Goal: Navigation & Orientation: Find specific page/section

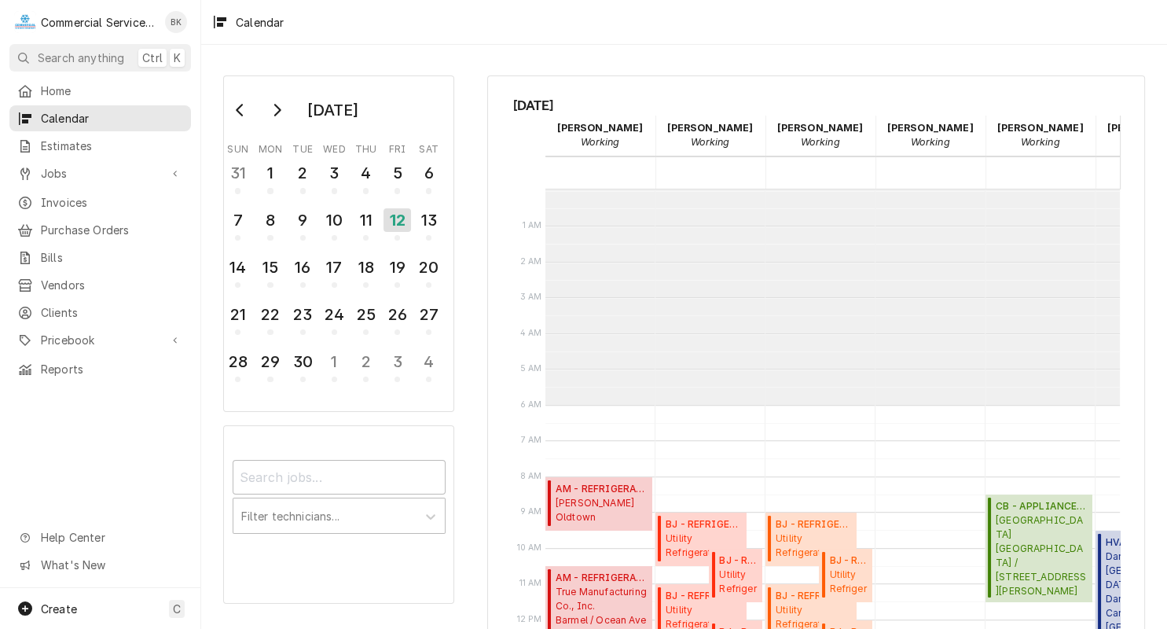
scroll to position [215, 0]
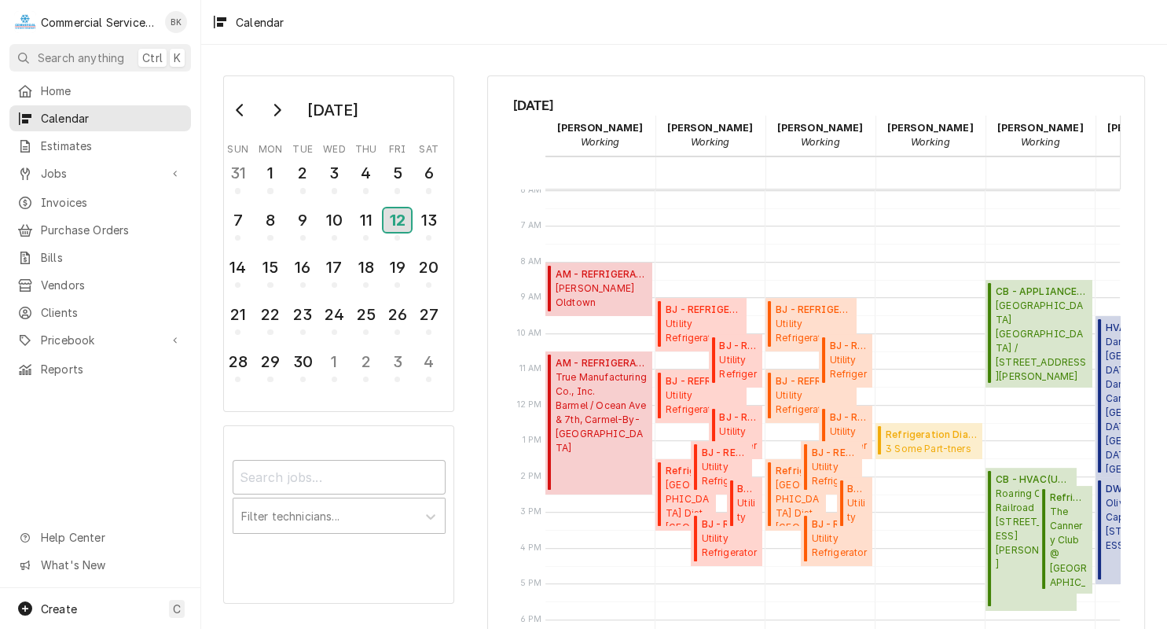
click at [402, 223] on div "12" at bounding box center [397, 220] width 28 height 24
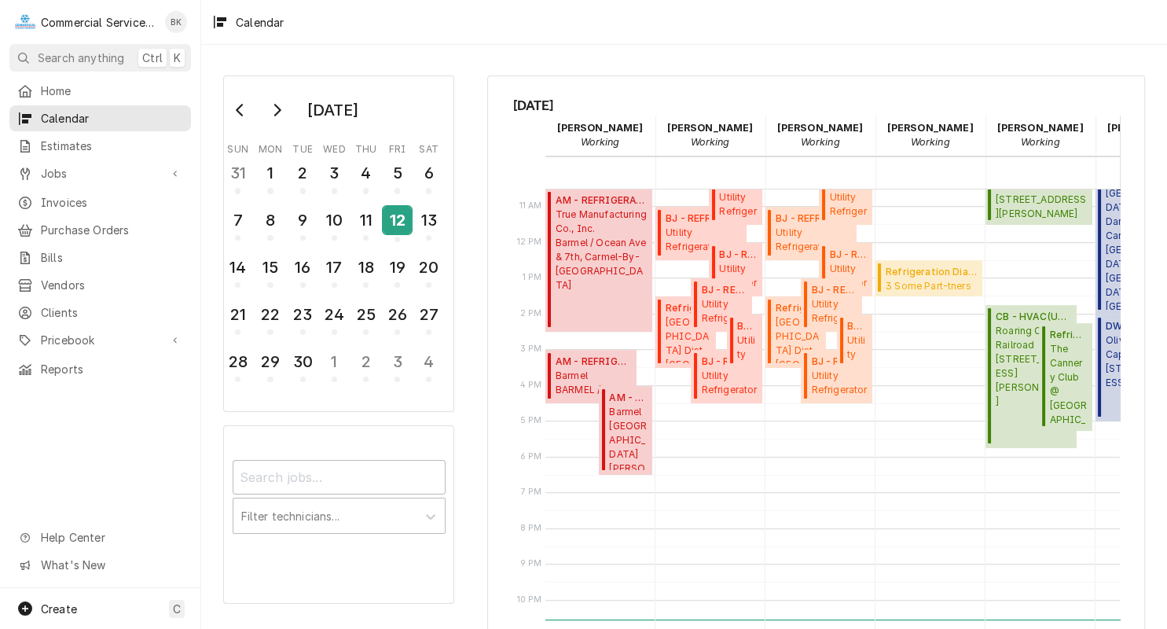
scroll to position [382, 0]
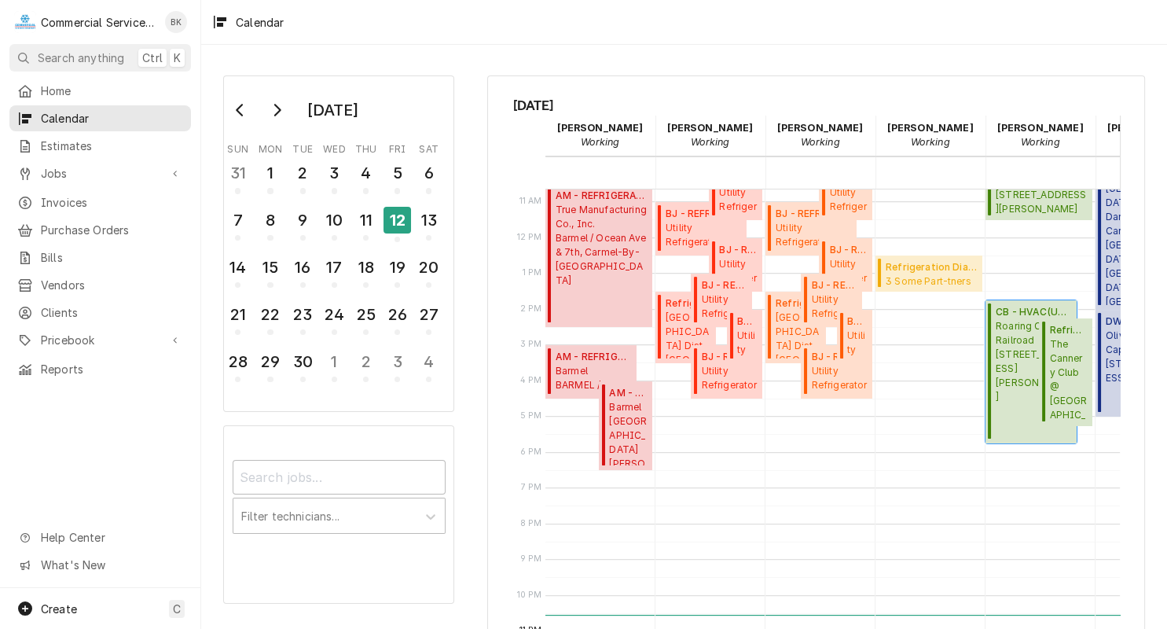
click at [1011, 352] on span "Roaring Camp Railroad PO Box G-1, Felton, CA 95018" at bounding box center [1034, 361] width 76 height 85
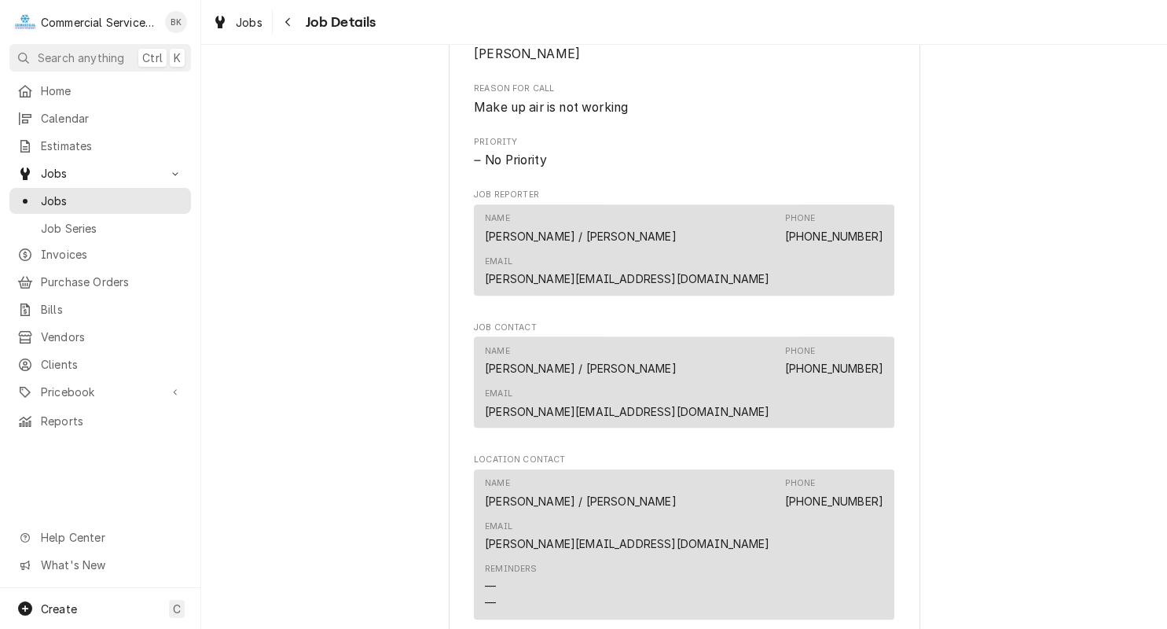
scroll to position [1029, 0]
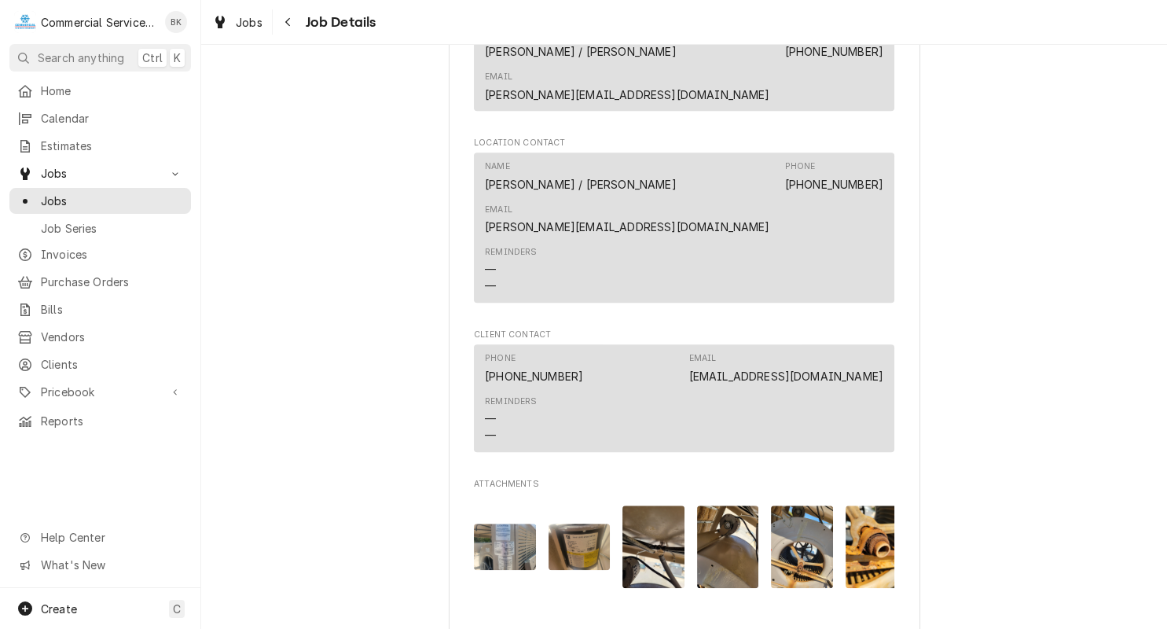
click at [526, 523] on img "Attachments" at bounding box center [505, 546] width 62 height 46
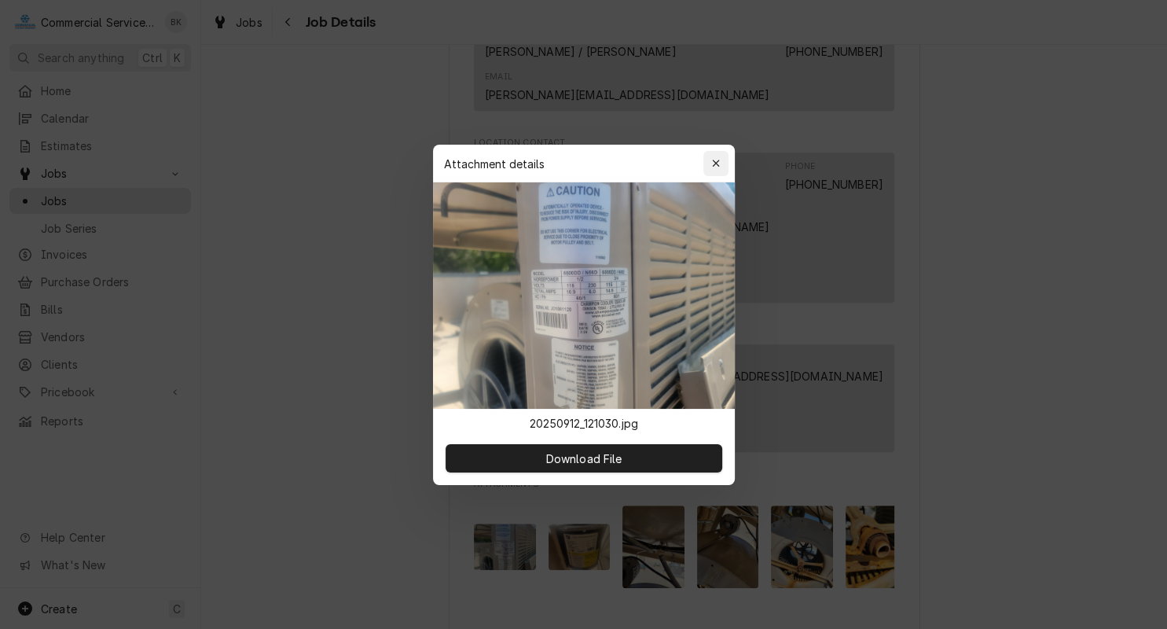
click at [710, 160] on div "button" at bounding box center [716, 164] width 16 height 16
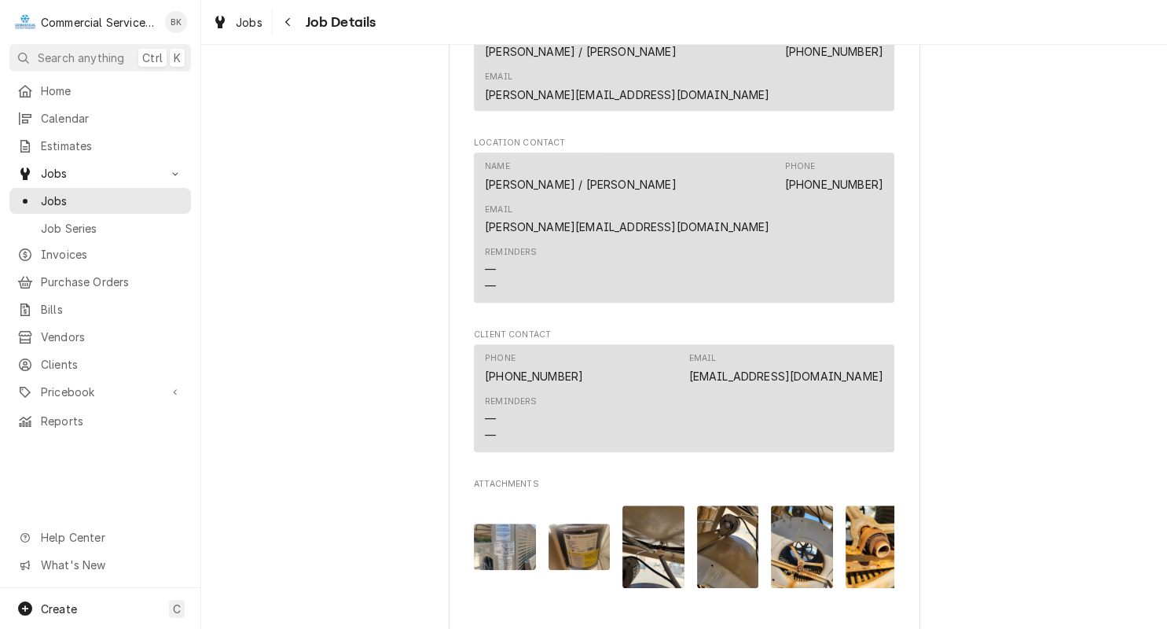
click at [564, 523] on img "Attachments" at bounding box center [579, 546] width 62 height 46
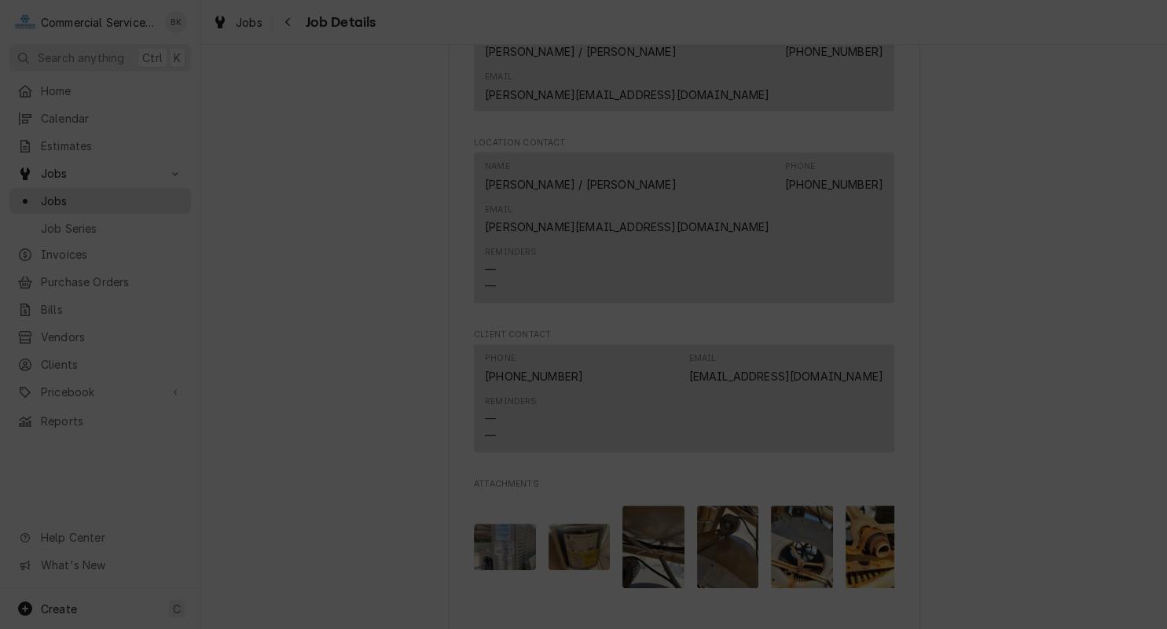
click at [716, 163] on icon "button" at bounding box center [715, 163] width 7 height 7
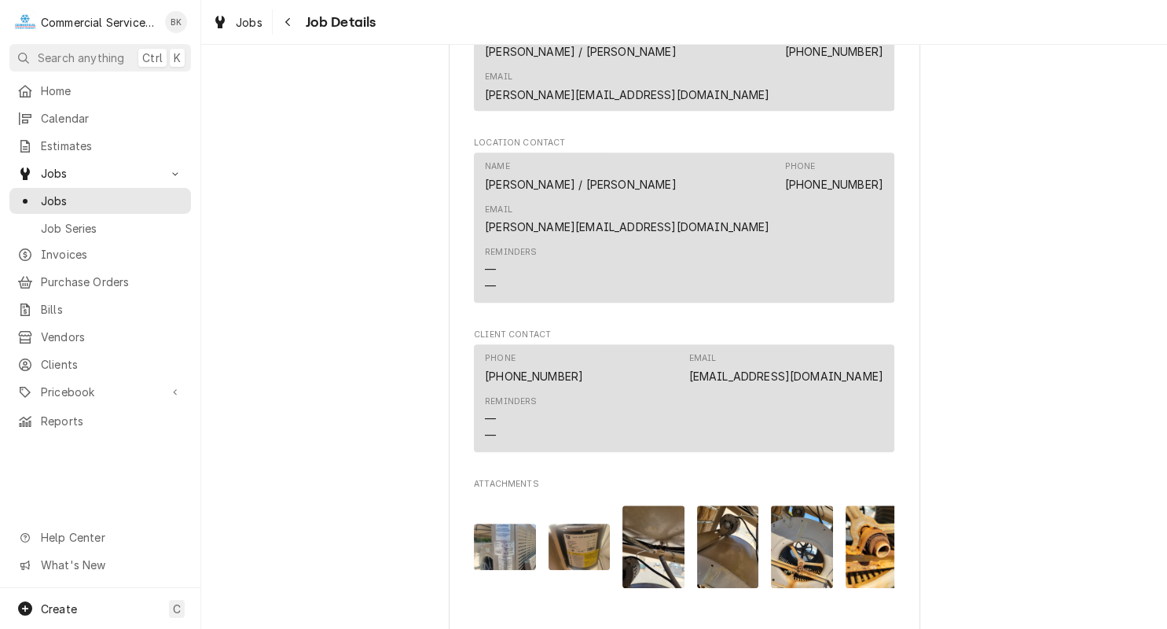
click at [659, 505] on img "Attachments" at bounding box center [653, 546] width 62 height 83
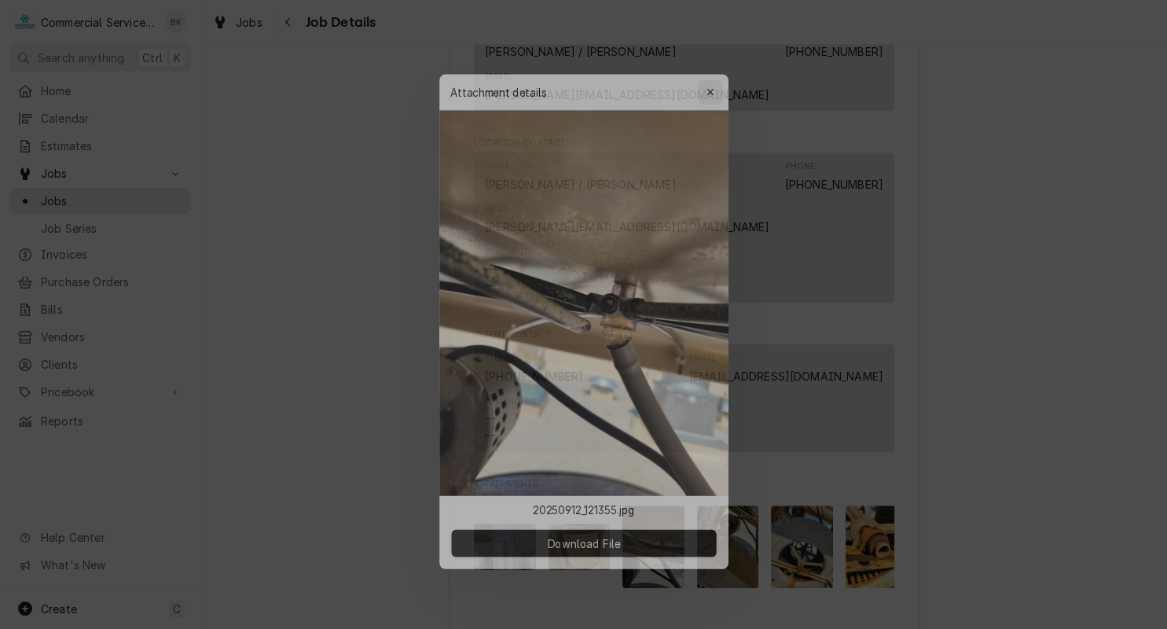
click at [717, 77] on icon "button" at bounding box center [715, 75] width 7 height 7
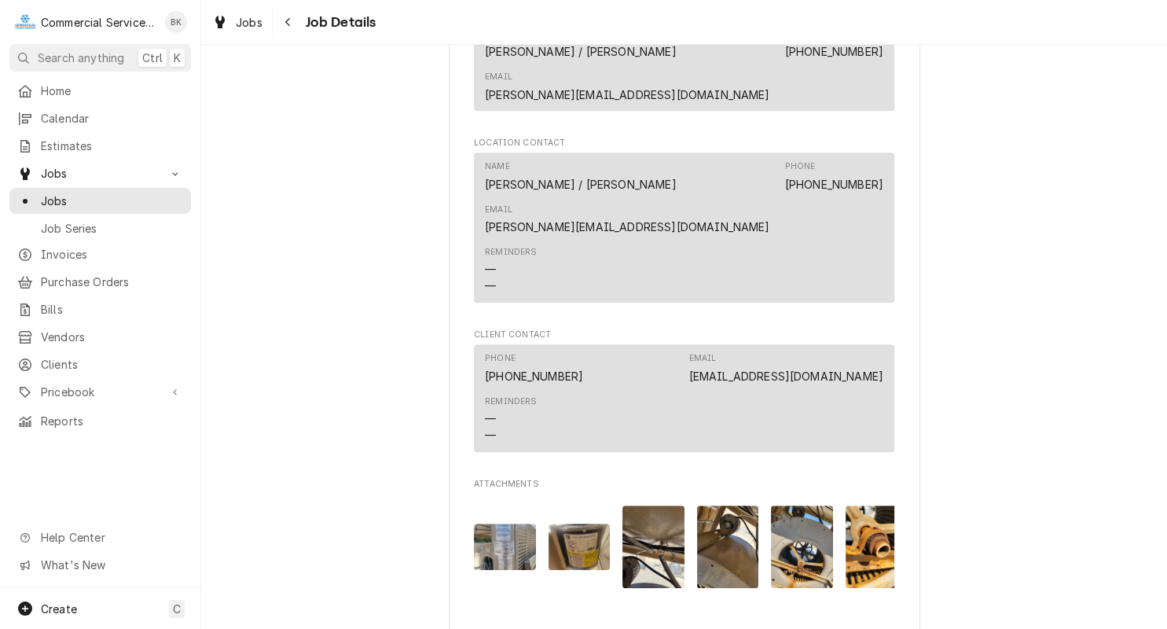
click at [725, 505] on img "Attachments" at bounding box center [728, 546] width 62 height 83
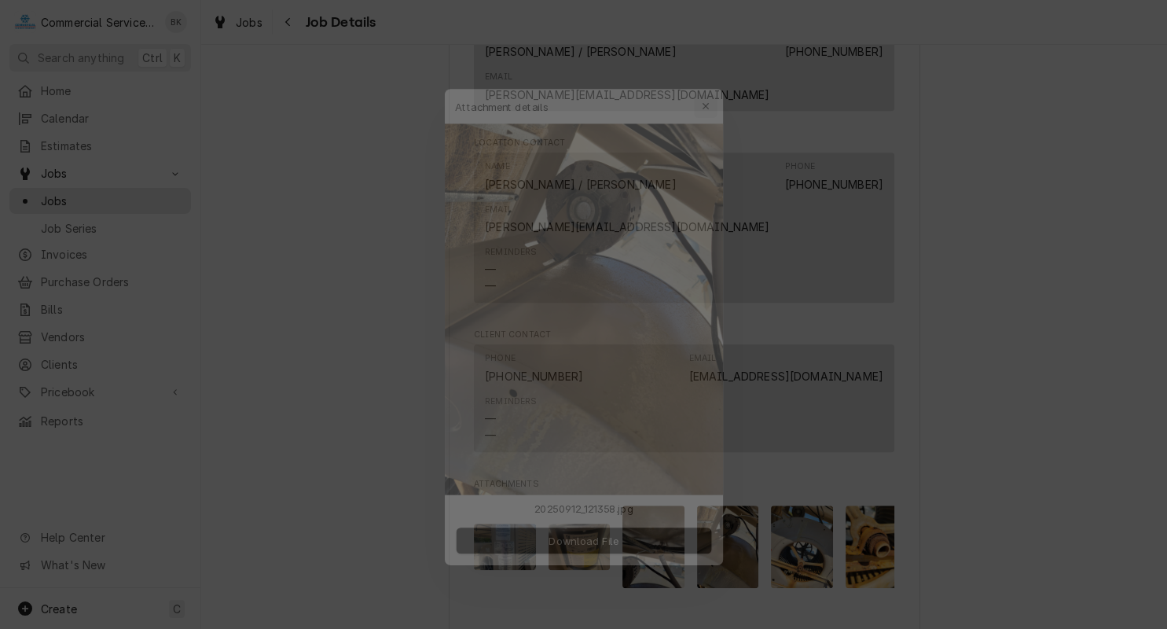
click at [711, 77] on div "button" at bounding box center [716, 76] width 16 height 16
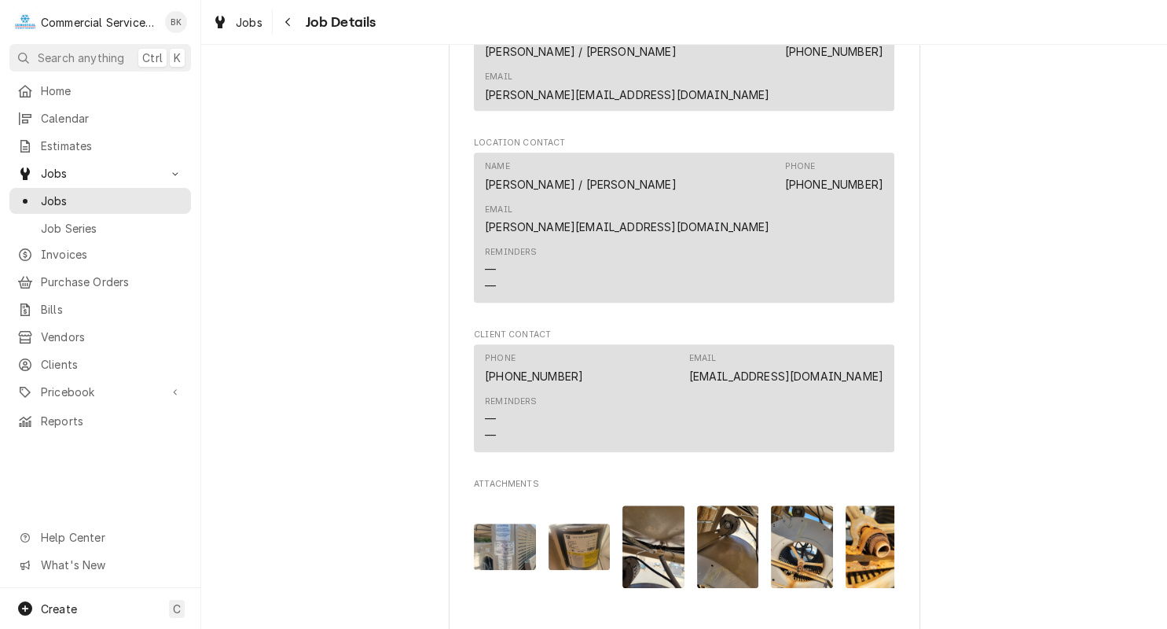
click at [816, 505] on img "Attachments" at bounding box center [802, 546] width 62 height 83
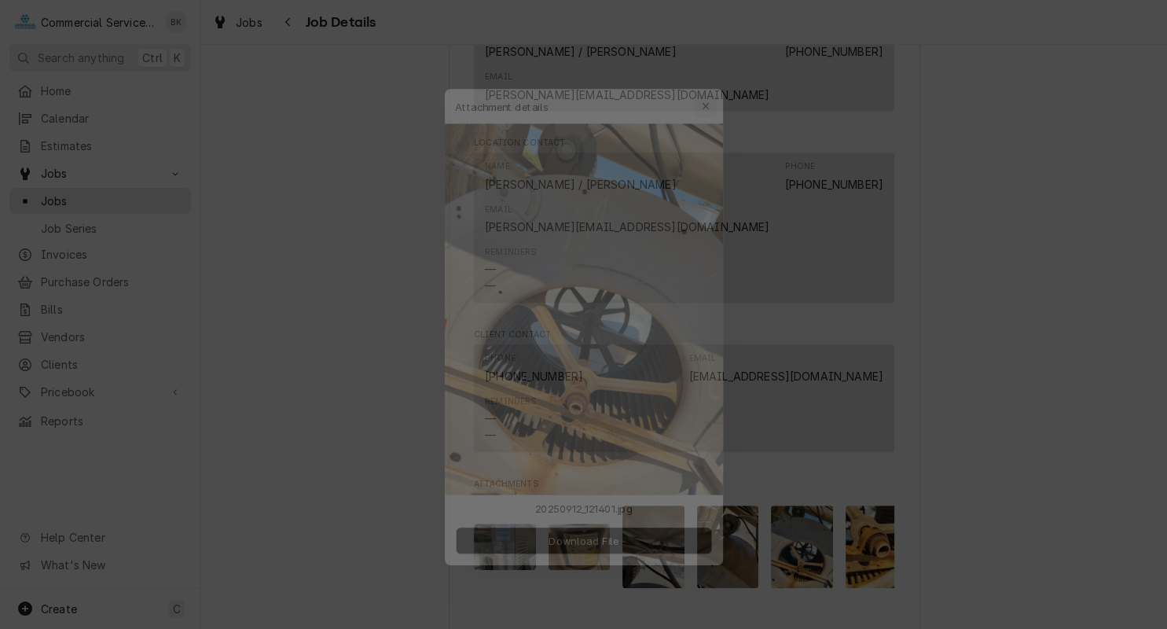
click at [714, 74] on icon "button" at bounding box center [715, 75] width 9 height 11
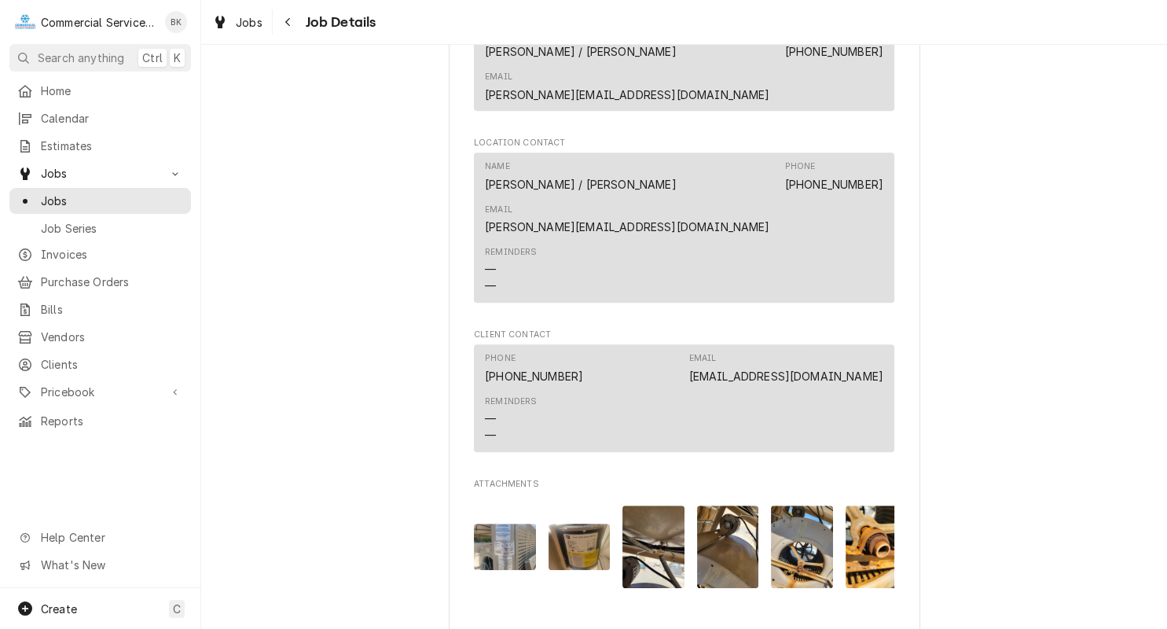
click at [798, 505] on img "Attachments" at bounding box center [802, 546] width 62 height 83
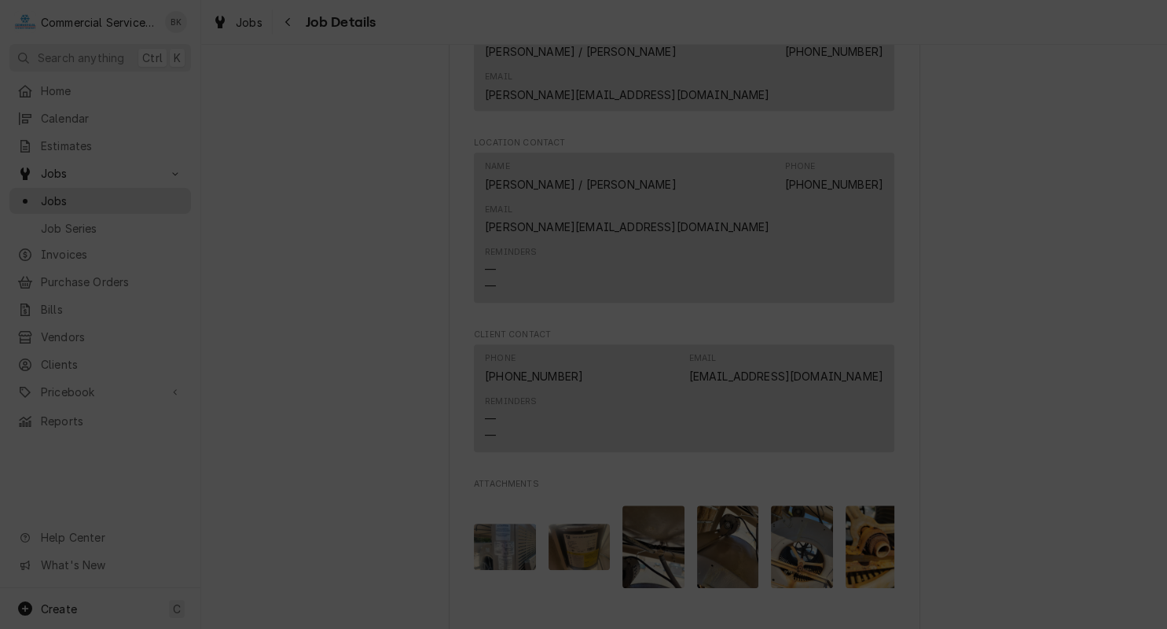
click at [714, 72] on icon "button" at bounding box center [715, 75] width 9 height 11
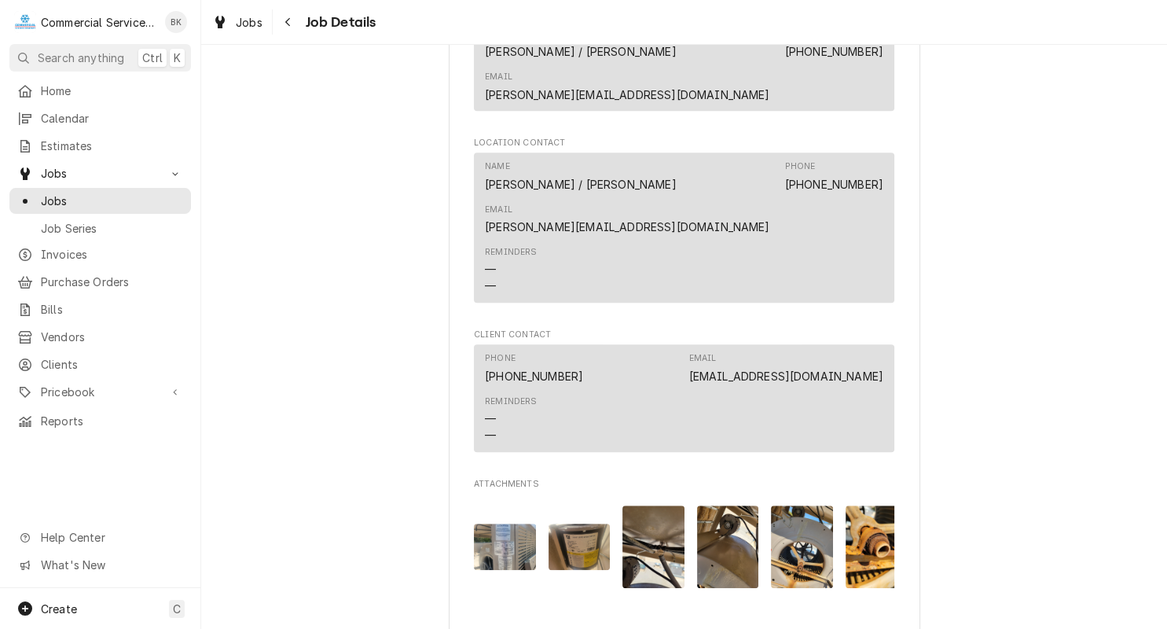
click at [870, 505] on img "Attachments" at bounding box center [877, 546] width 62 height 83
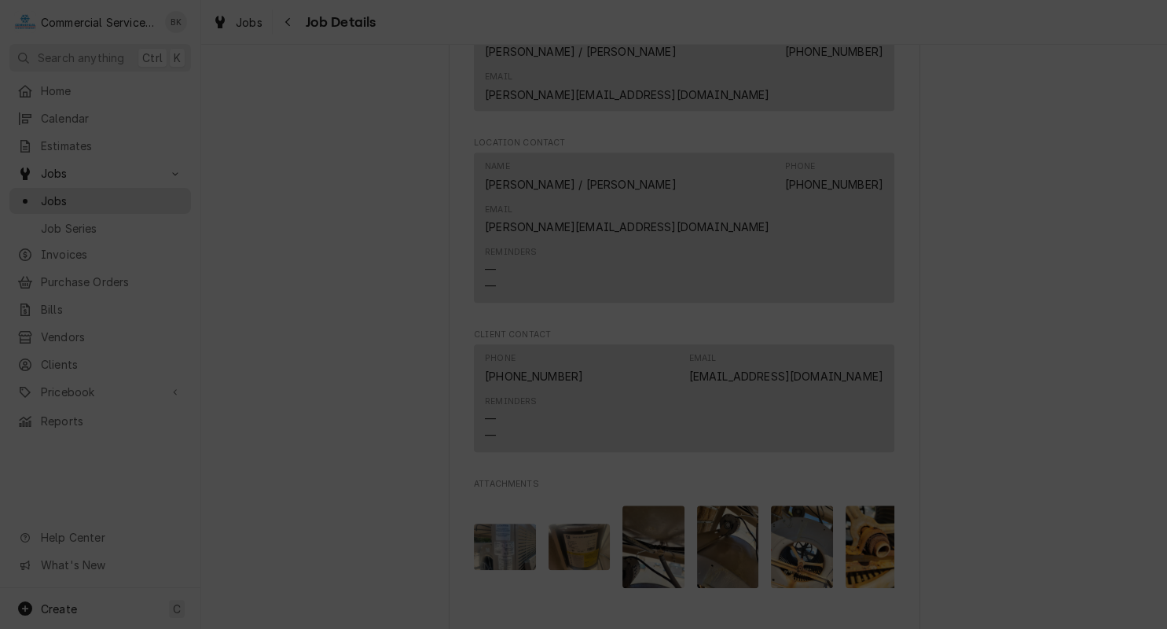
click at [722, 72] on button "button" at bounding box center [715, 75] width 25 height 25
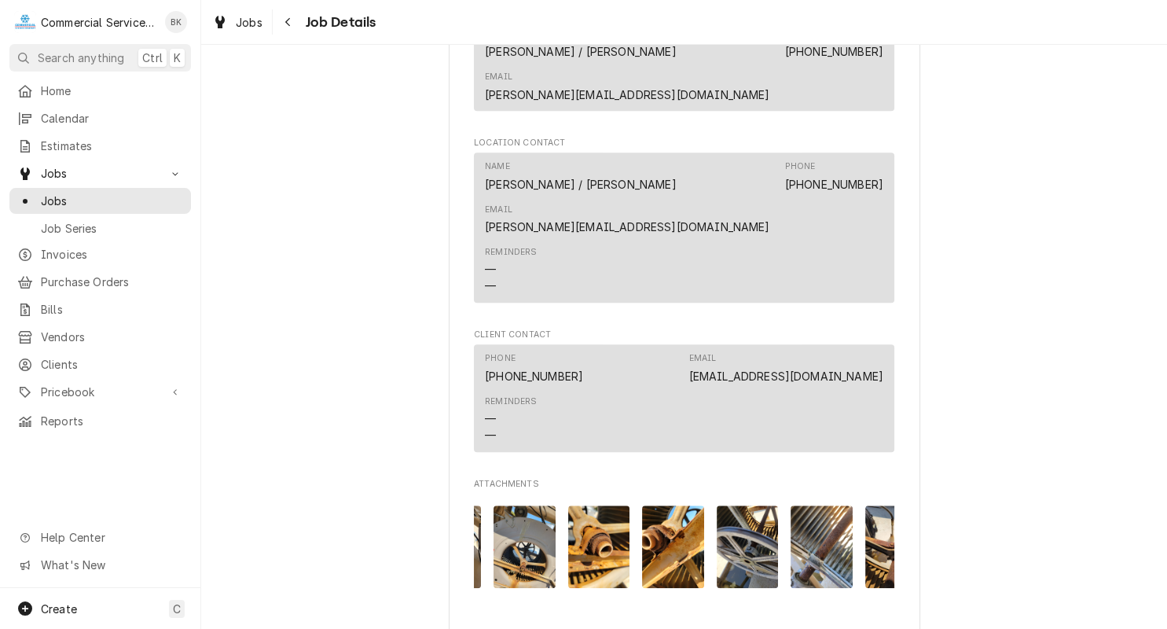
scroll to position [0, 293]
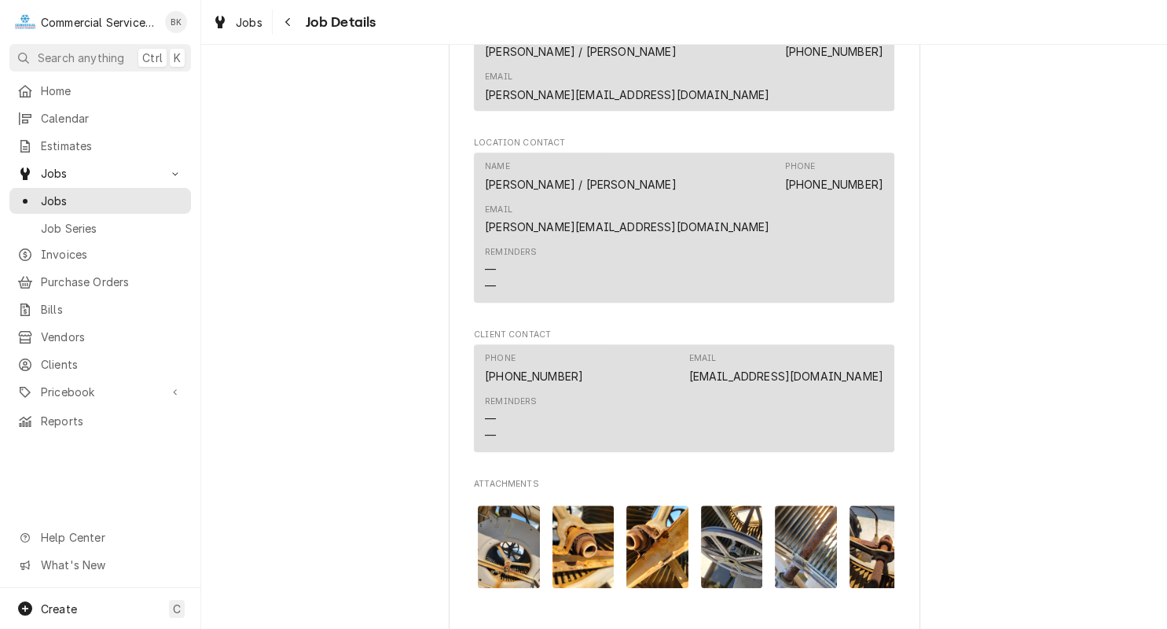
click at [597, 505] on img "Attachments" at bounding box center [583, 546] width 62 height 83
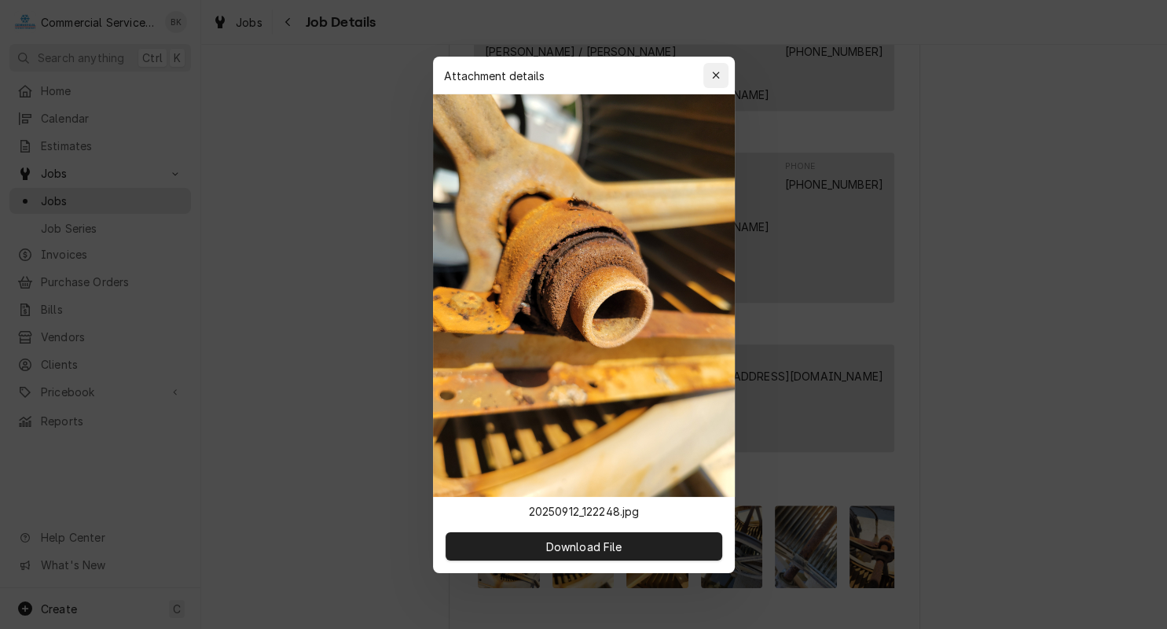
click at [716, 70] on icon "button" at bounding box center [715, 75] width 9 height 11
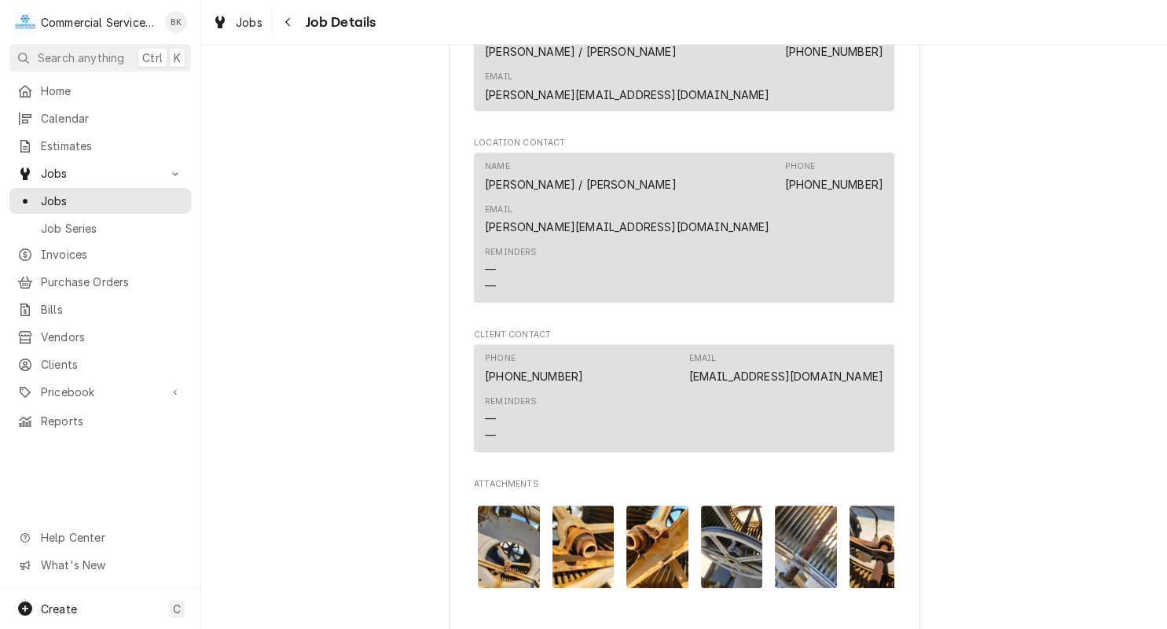
click at [735, 505] on img "Attachments" at bounding box center [732, 546] width 62 height 83
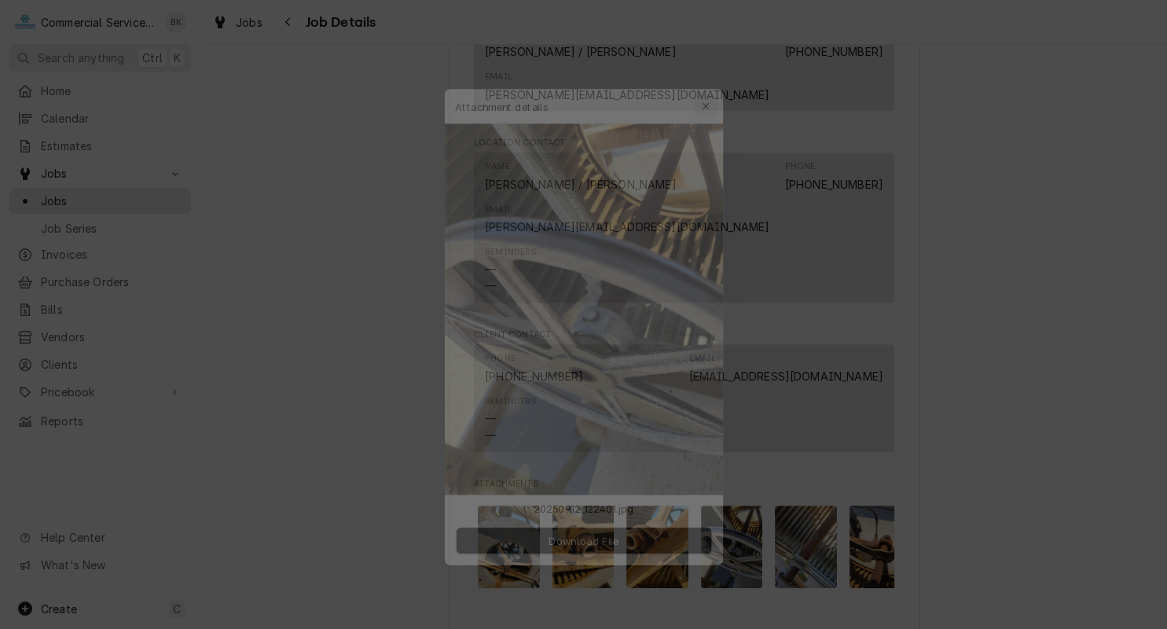
click at [718, 75] on icon "button" at bounding box center [715, 75] width 9 height 11
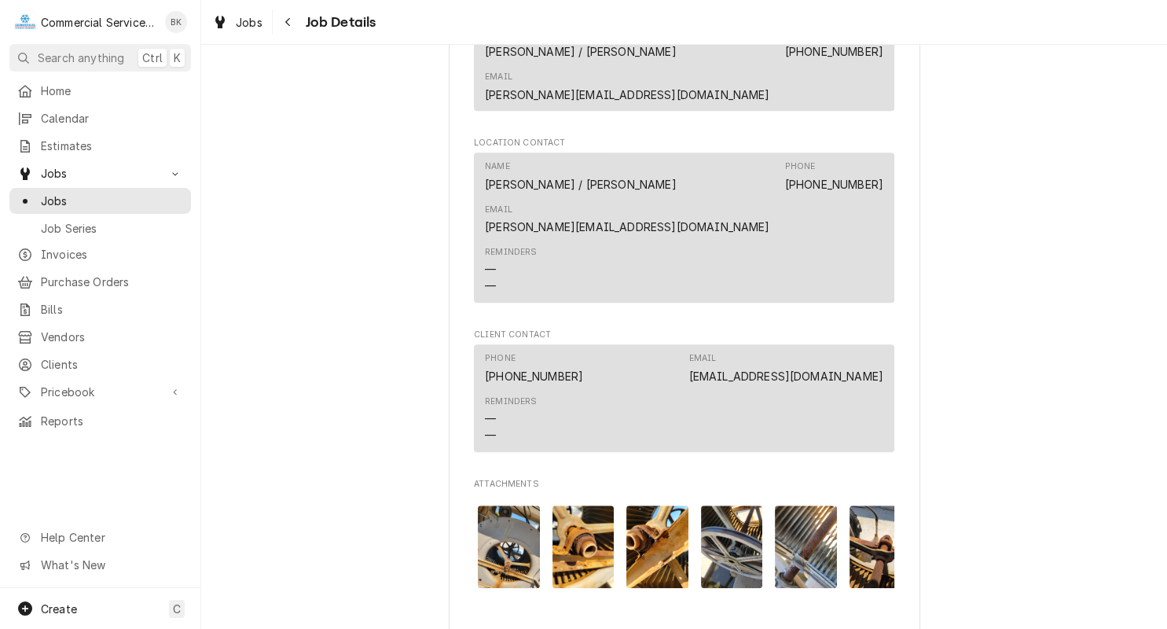
click at [800, 505] on img "Attachments" at bounding box center [806, 546] width 62 height 83
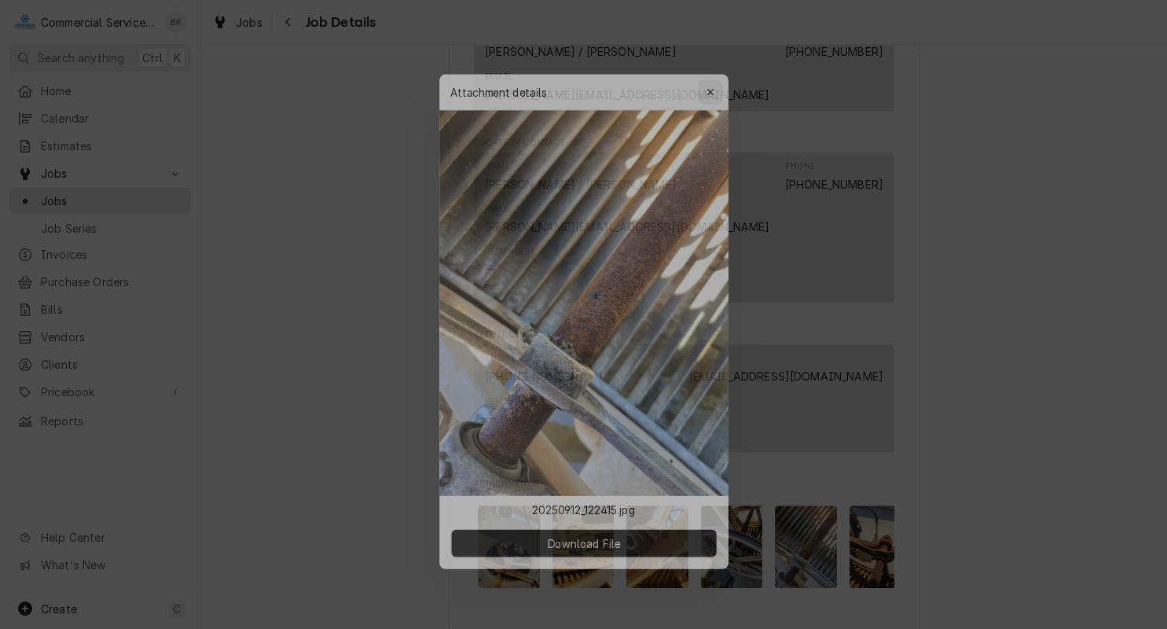
click at [718, 70] on icon "button" at bounding box center [715, 75] width 9 height 11
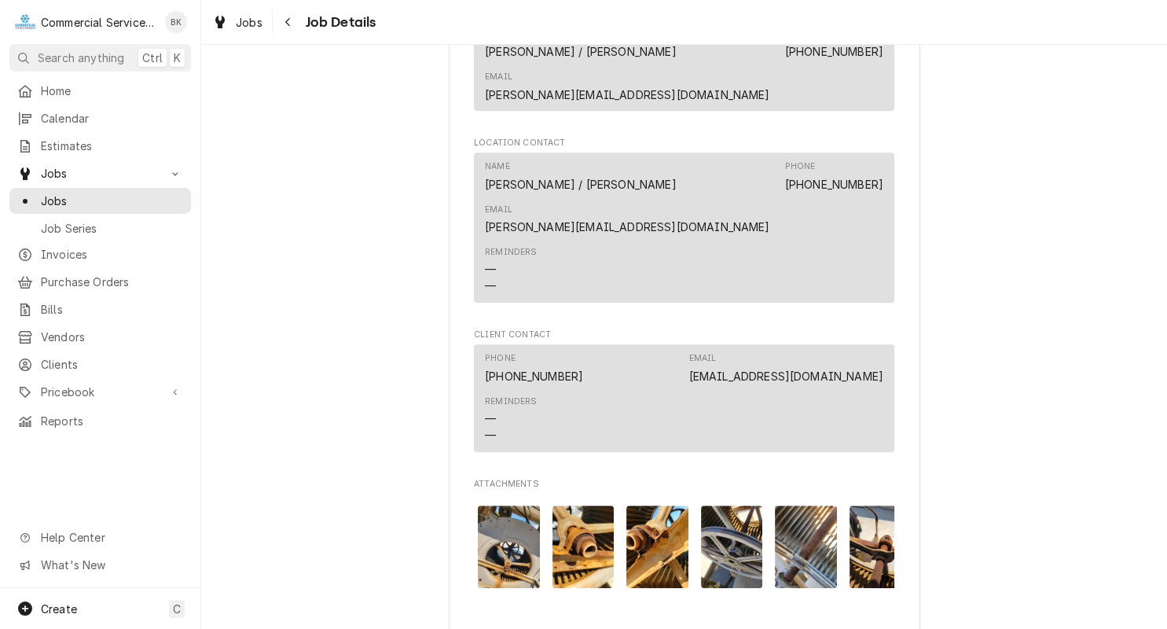
scroll to position [0, 396]
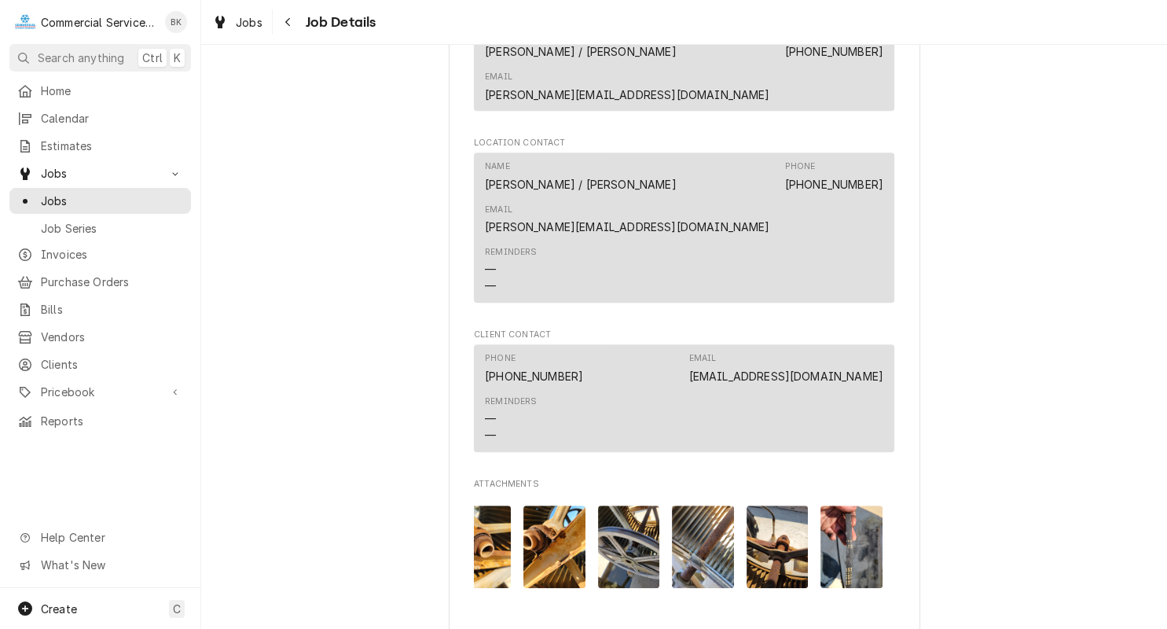
click at [783, 505] on img "Attachments" at bounding box center [778, 546] width 62 height 83
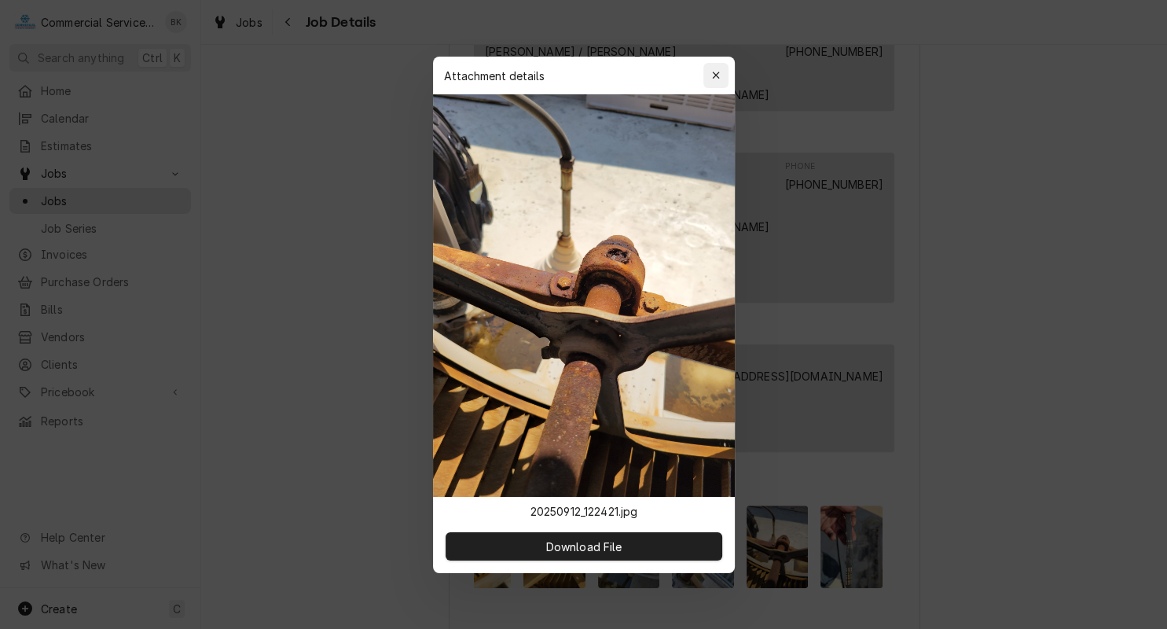
click at [717, 76] on icon "button" at bounding box center [715, 75] width 7 height 7
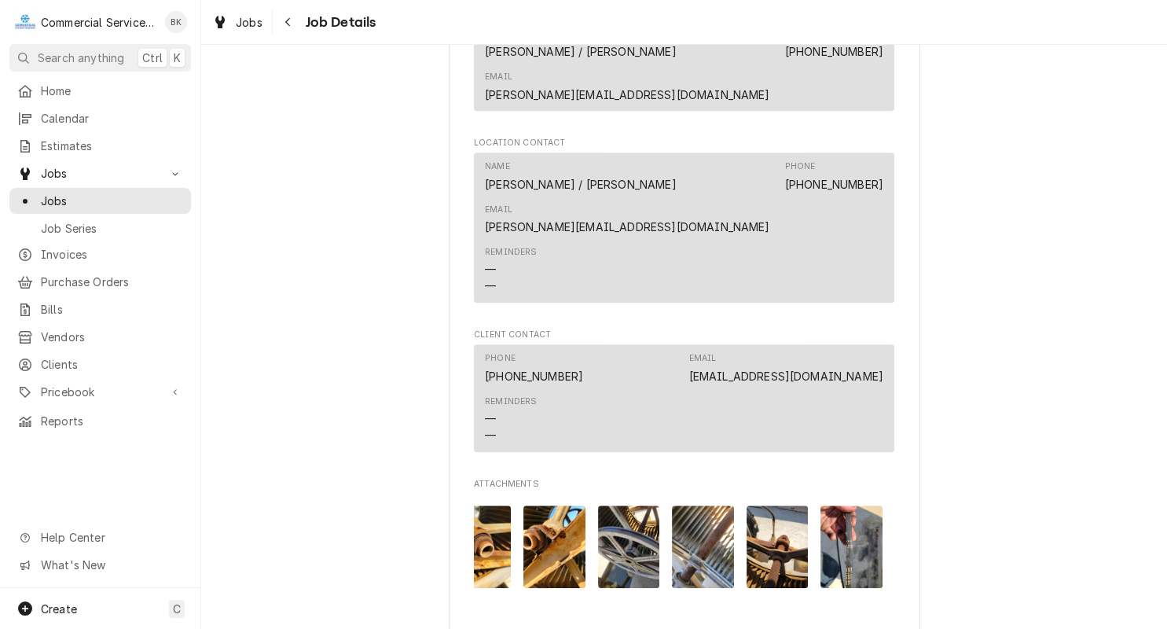
click at [848, 505] on img "Attachments" at bounding box center [851, 546] width 62 height 83
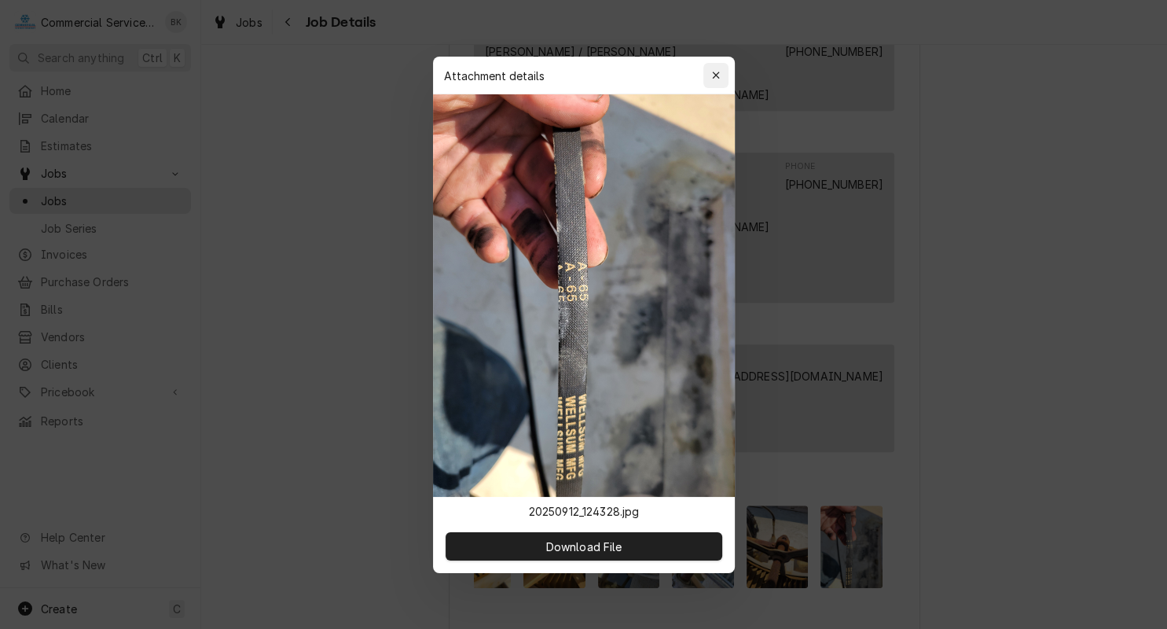
click at [720, 76] on div "button" at bounding box center [716, 76] width 16 height 16
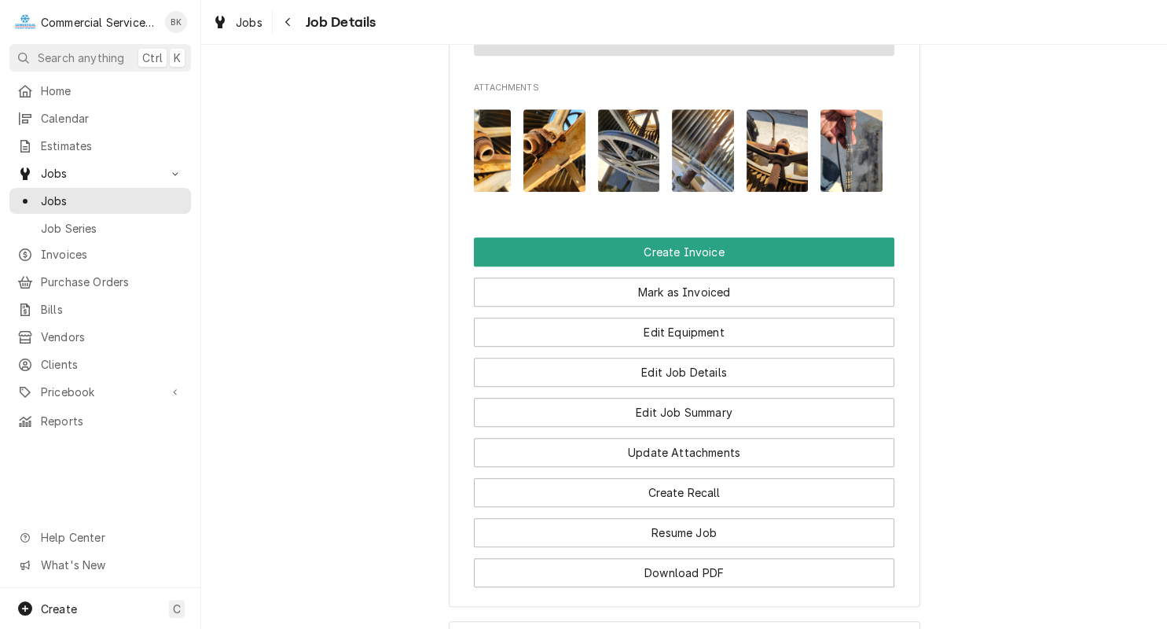
scroll to position [1606, 0]
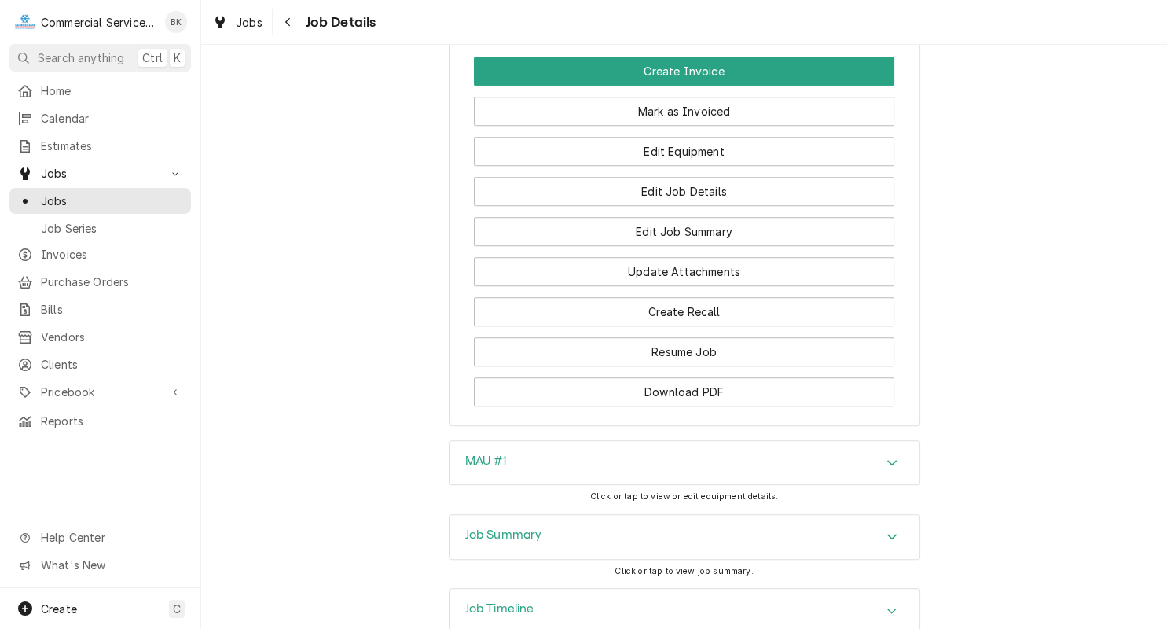
click at [594, 515] on div "Job Summary" at bounding box center [684, 537] width 470 height 44
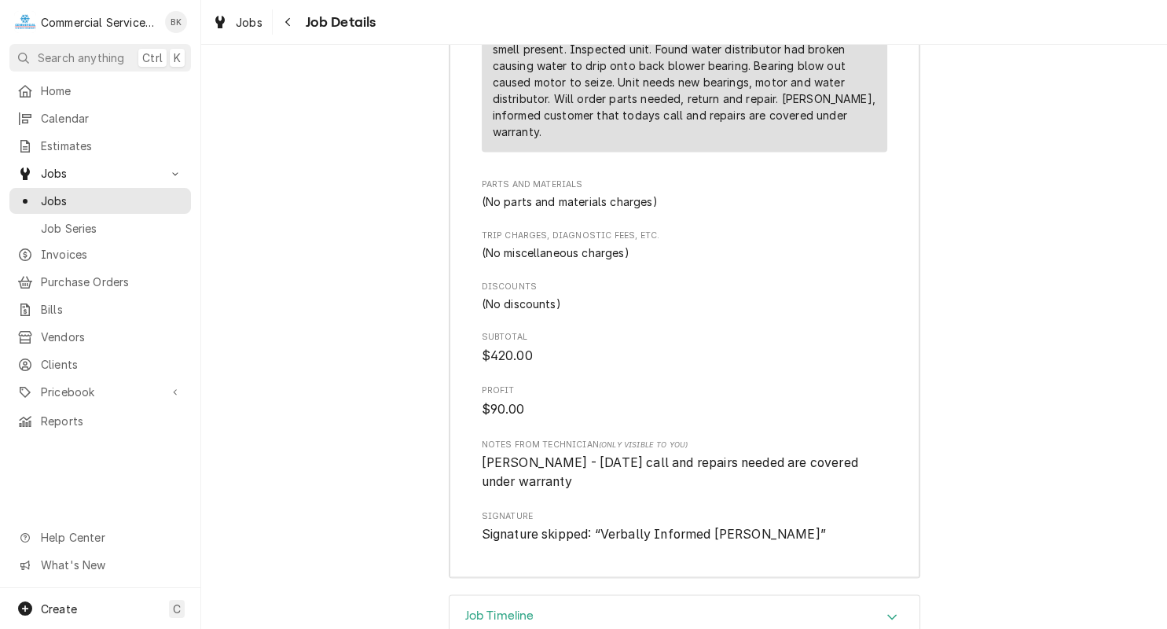
scroll to position [2563, 0]
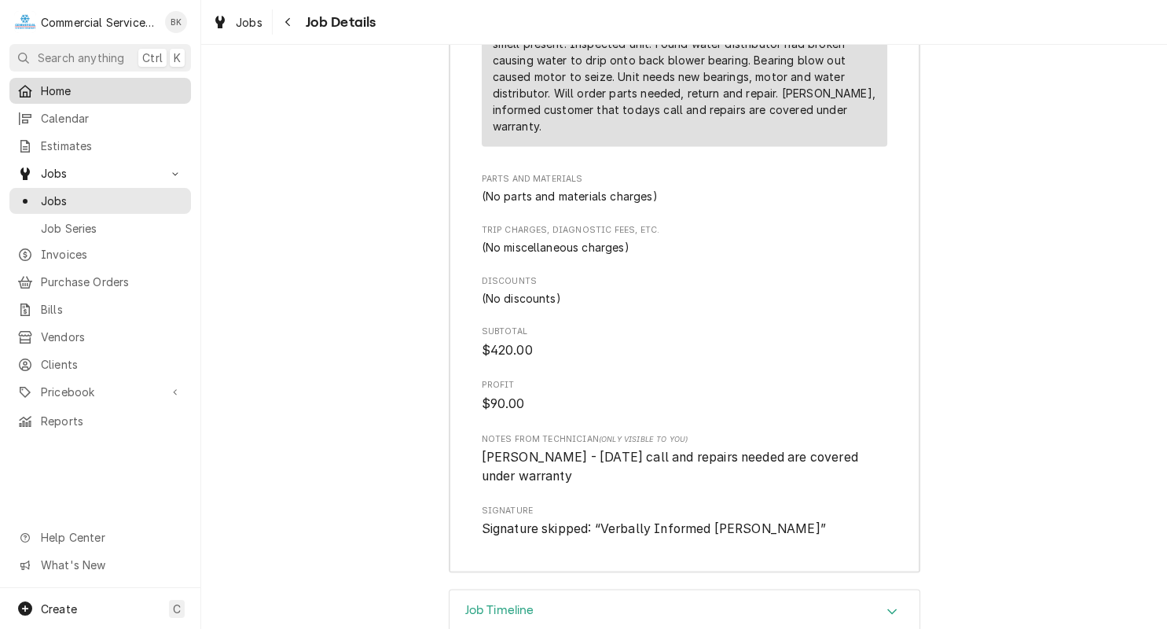
click at [70, 97] on div "Home" at bounding box center [100, 91] width 175 height 20
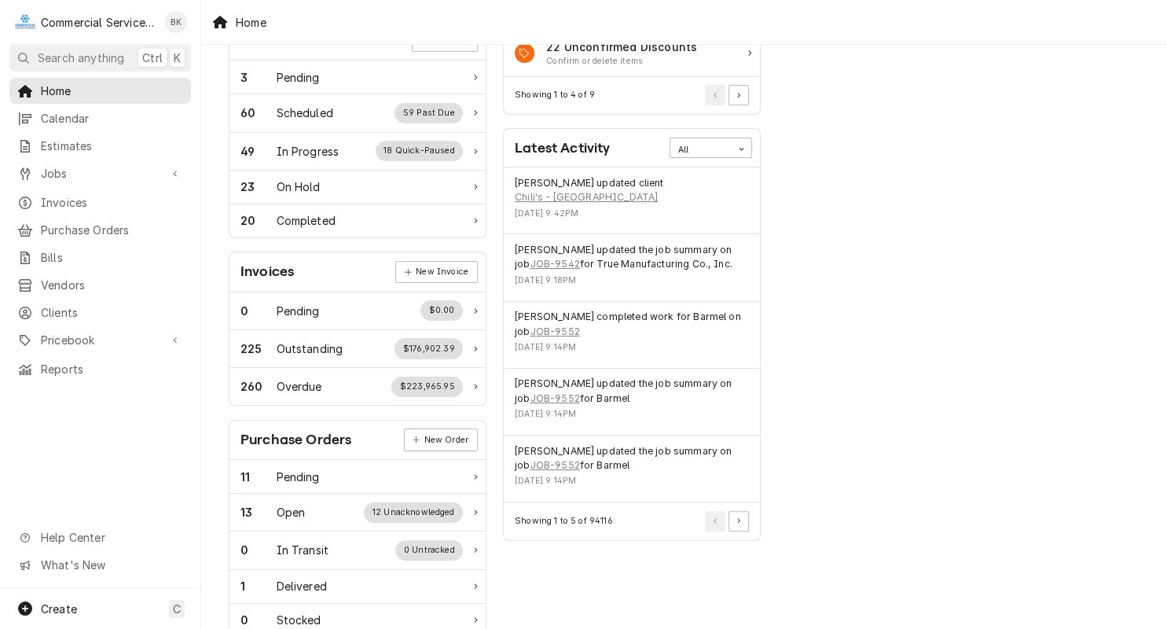
scroll to position [317, 0]
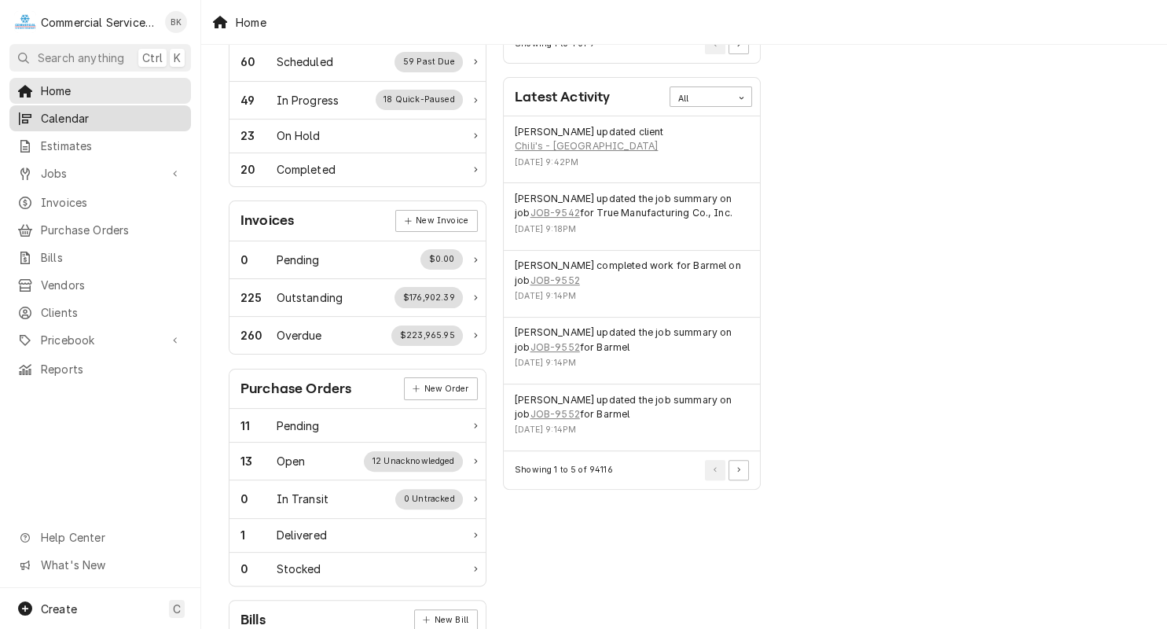
click at [33, 116] on div "Calendar" at bounding box center [100, 118] width 166 height 17
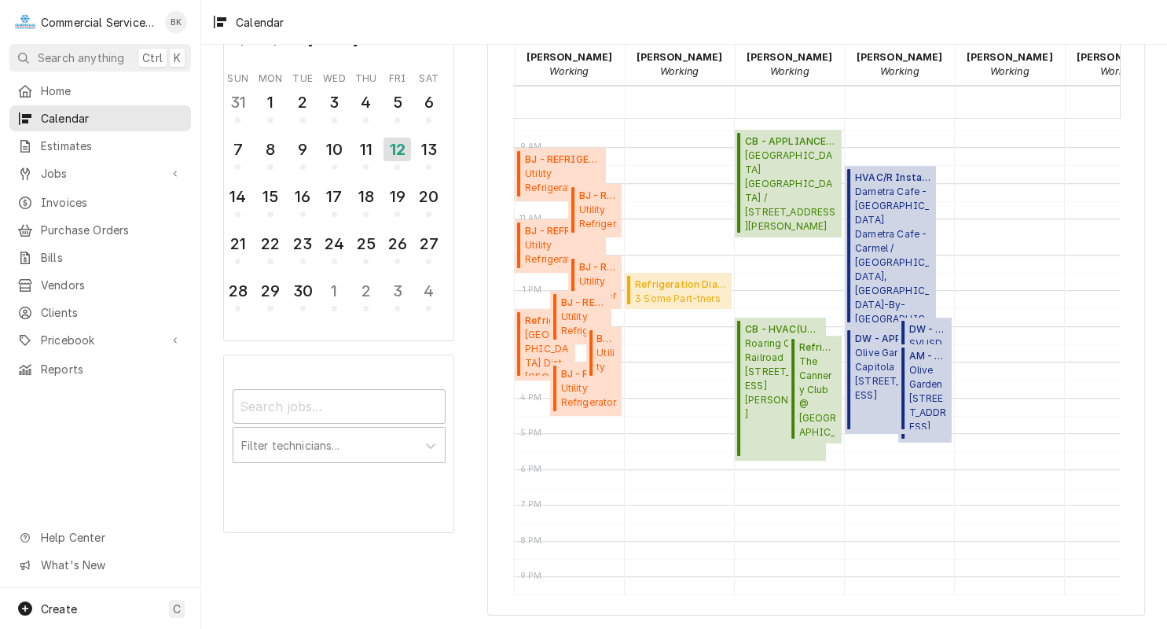
scroll to position [0, 250]
click at [776, 171] on span "Carmel Hills Care Center Carmel Hills Care Center / 23795 Holman Hwy, Monterey,…" at bounding box center [792, 191] width 92 height 84
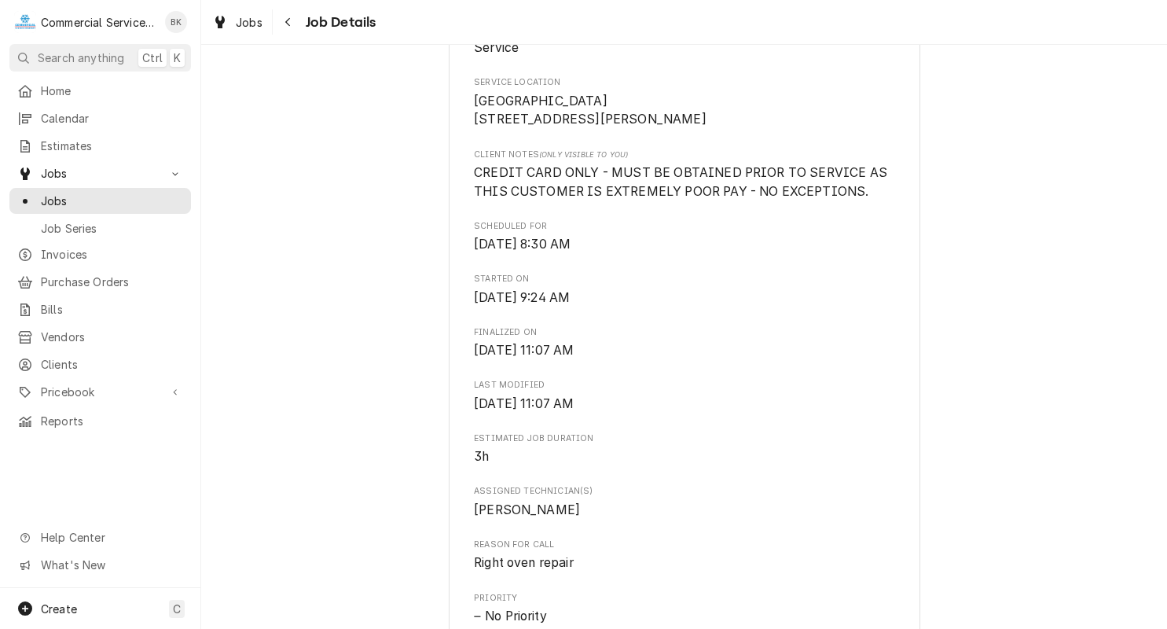
scroll to position [317, 0]
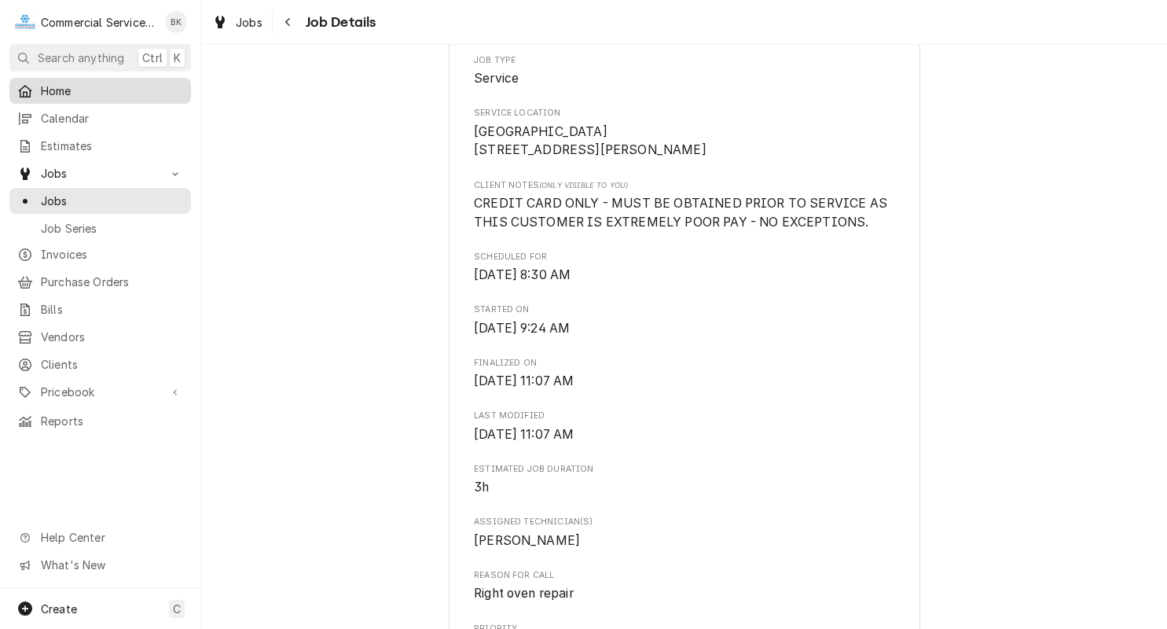
click at [162, 99] on link "Home" at bounding box center [100, 91] width 182 height 26
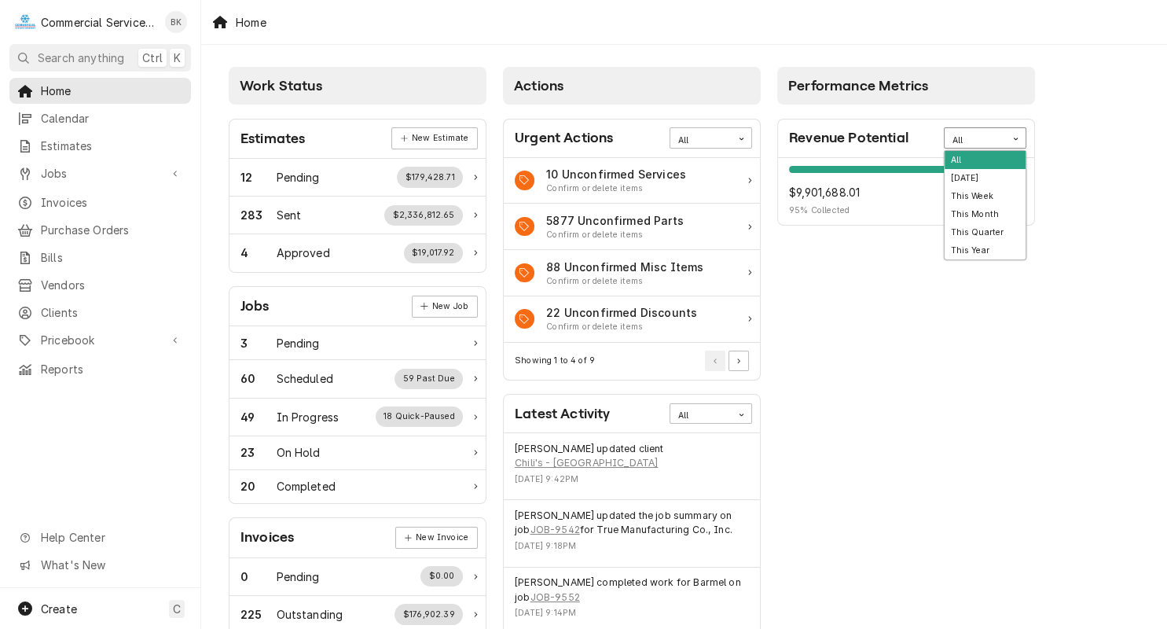
click at [1008, 138] on div "Card Data Filter Control" at bounding box center [1016, 139] width 20 height 20
click at [981, 193] on div "This Week" at bounding box center [985, 196] width 81 height 18
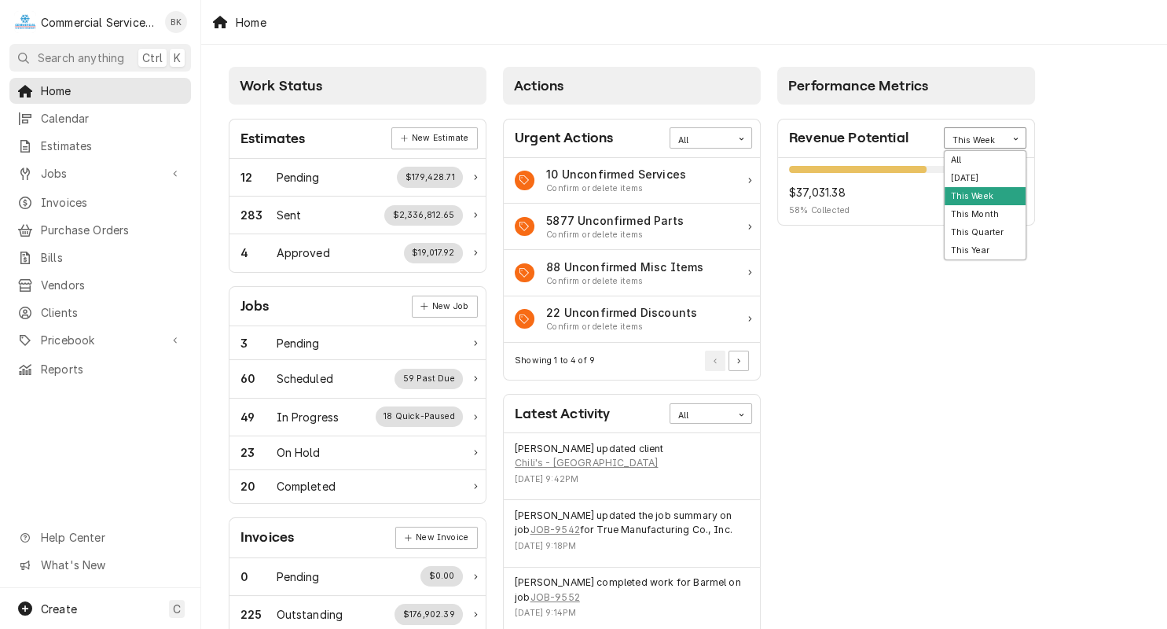
click at [1025, 148] on div "Revenue Potential option This Week, selected. 6 results available. Use Up and D…" at bounding box center [906, 138] width 256 height 39
click at [970, 211] on div "This Month" at bounding box center [985, 214] width 81 height 18
click at [1011, 137] on div "Card Data Filter Control" at bounding box center [1016, 139] width 20 height 20
click at [985, 229] on div "This Quarter" at bounding box center [985, 232] width 81 height 18
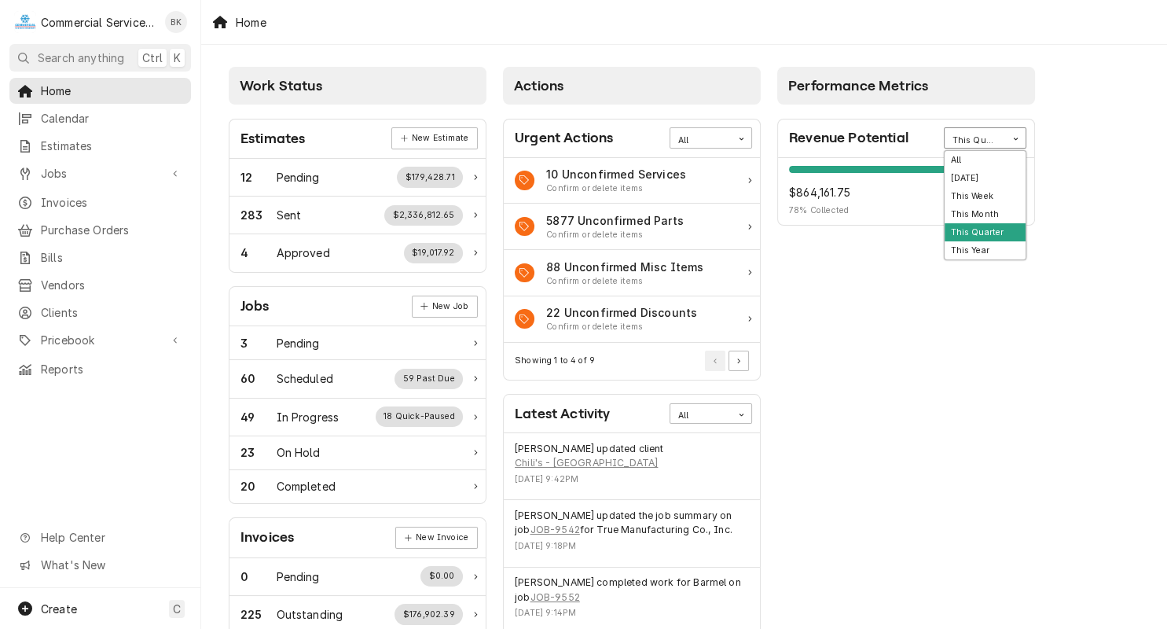
click at [997, 141] on div "This Quarter" at bounding box center [975, 140] width 46 height 13
click at [976, 203] on div "This Week" at bounding box center [985, 196] width 81 height 18
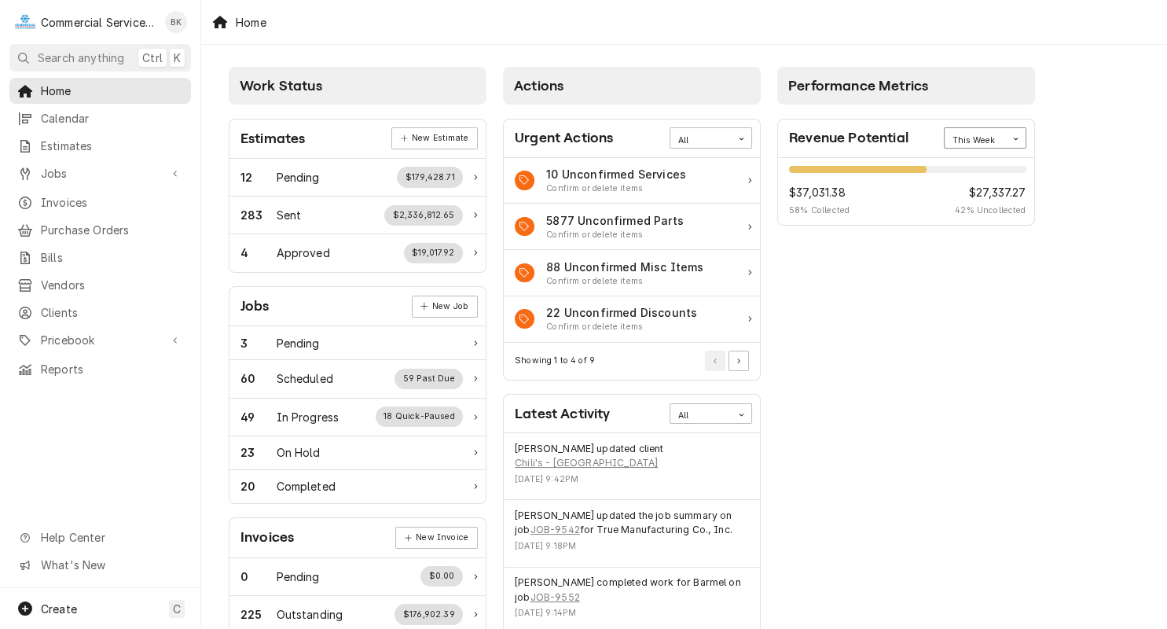
click at [975, 143] on div "This Week" at bounding box center [975, 140] width 46 height 13
click at [984, 218] on div "This Month" at bounding box center [985, 214] width 81 height 18
